Goal: Browse casually

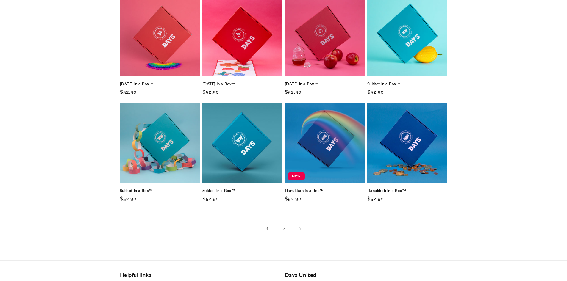
scroll to position [328, 0]
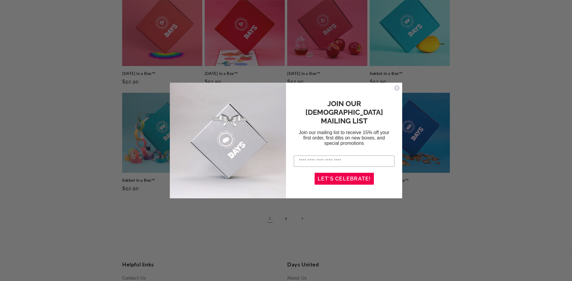
click at [395, 89] on circle "Close dialog" at bounding box center [397, 88] width 6 height 6
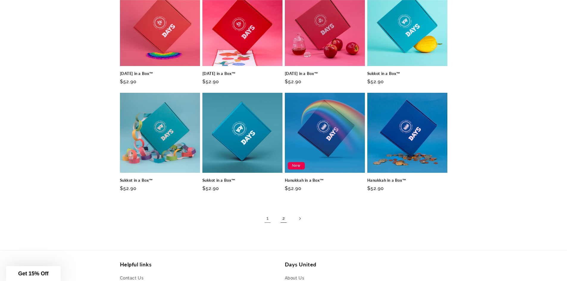
click at [286, 219] on link "2" at bounding box center [283, 218] width 13 height 13
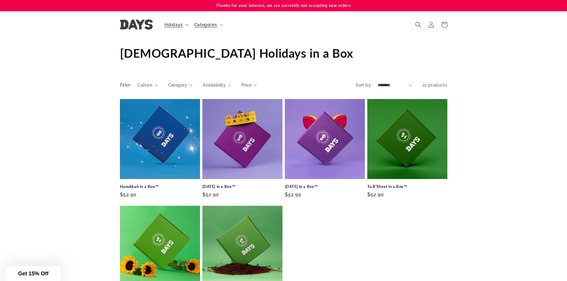
click at [187, 24] on icon at bounding box center [187, 25] width 3 height 2
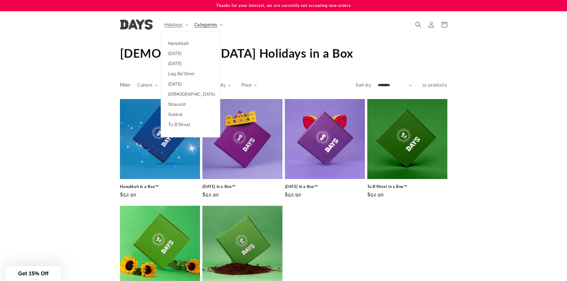
click at [479, 61] on div "Collection: Jewish Holidays in a Box" at bounding box center [283, 53] width 567 height 30
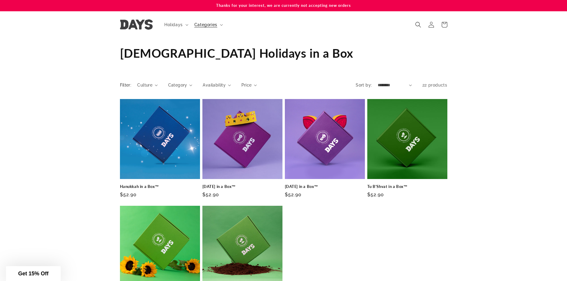
click at [144, 27] on img at bounding box center [136, 24] width 33 height 10
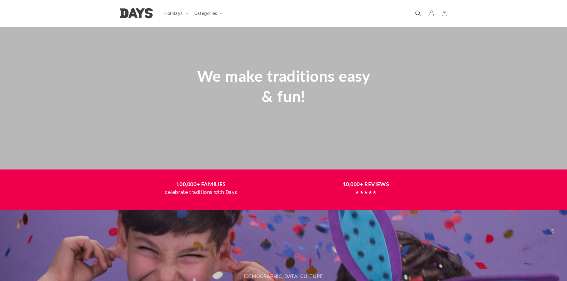
scroll to position [30, 0]
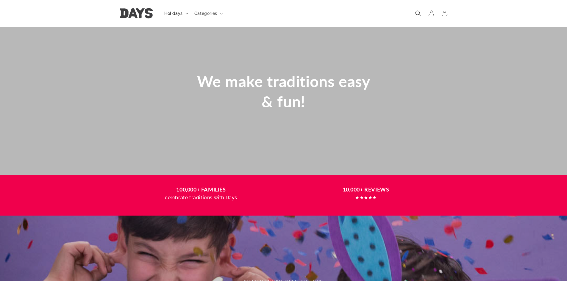
click at [185, 14] on summary "Holidays" at bounding box center [176, 13] width 30 height 13
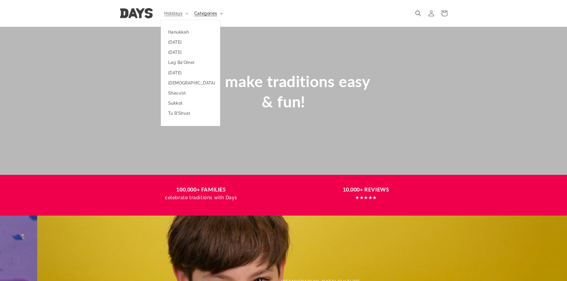
click at [210, 14] on span "Categories" at bounding box center [205, 13] width 23 height 5
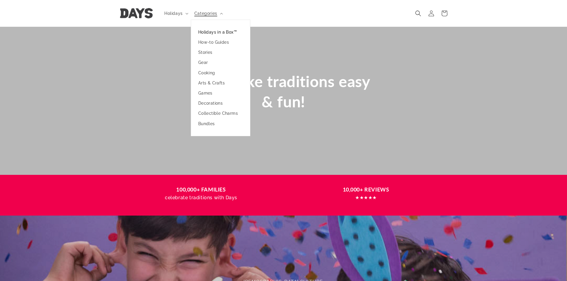
scroll to position [0, 0]
click at [213, 34] on link "Holidays in a Box™" at bounding box center [220, 32] width 59 height 10
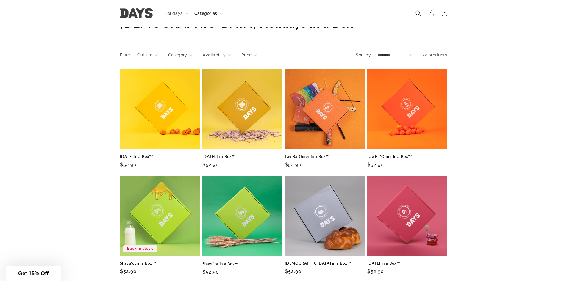
scroll to position [30, 0]
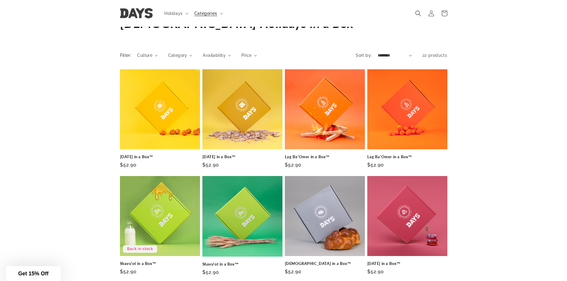
click at [140, 19] on link at bounding box center [136, 13] width 37 height 15
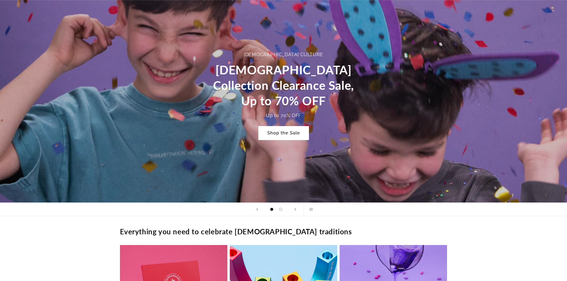
scroll to position [268, 0]
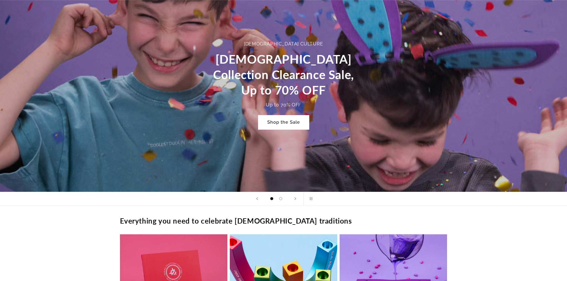
click at [283, 127] on link "Shop the Sale" at bounding box center [283, 123] width 51 height 14
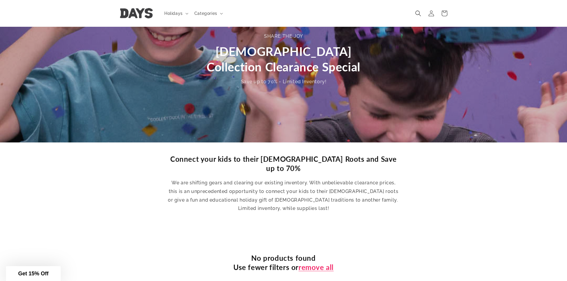
scroll to position [60, 0]
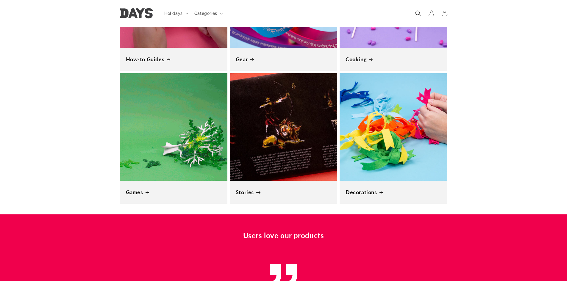
click at [253, 189] on link "Stories" at bounding box center [284, 192] width 96 height 7
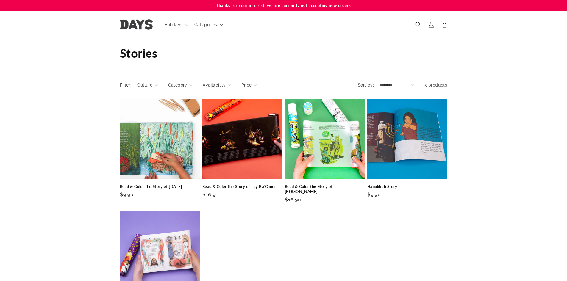
click at [147, 184] on link "Read & Color the Story of [DATE]" at bounding box center [160, 186] width 80 height 5
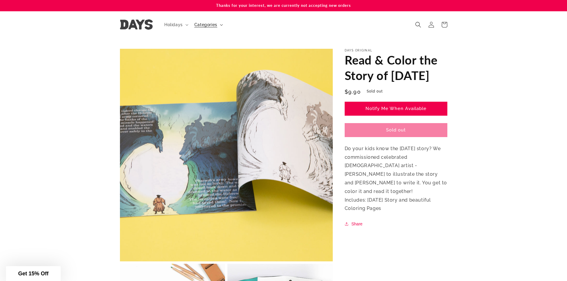
click at [203, 23] on span "Categories" at bounding box center [205, 24] width 23 height 5
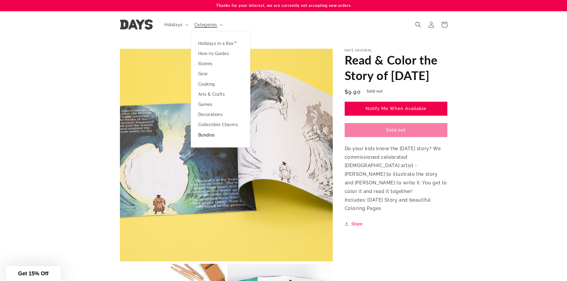
click at [207, 136] on link "Bundles" at bounding box center [220, 135] width 59 height 10
